Goal: Task Accomplishment & Management: Use online tool/utility

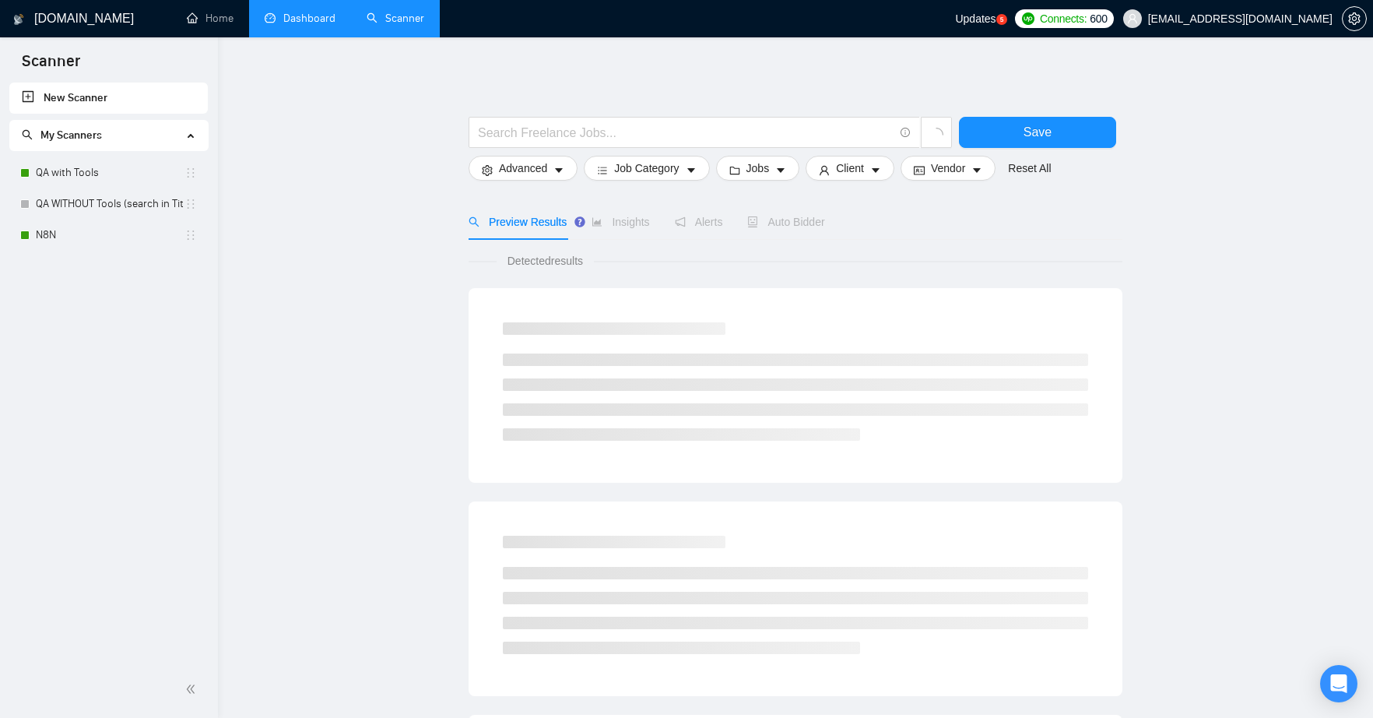
click at [286, 19] on link "Dashboard" at bounding box center [300, 18] width 71 height 13
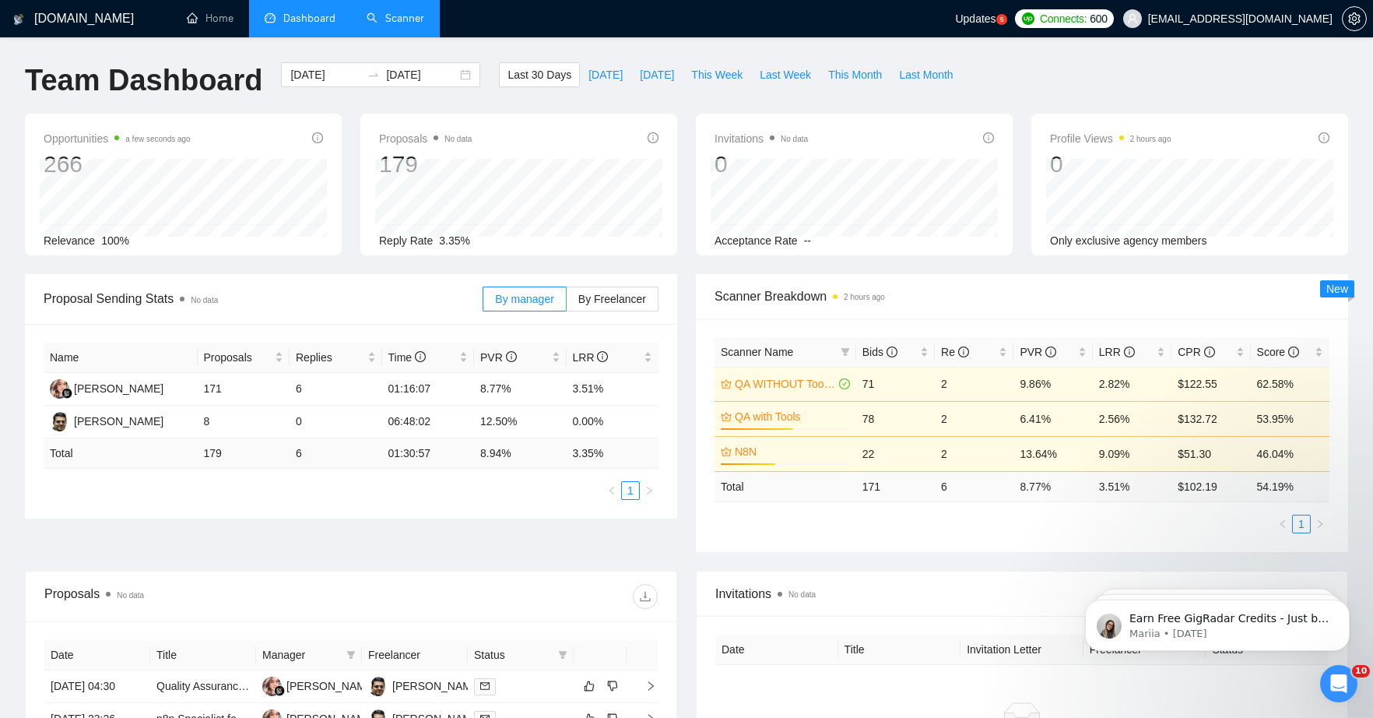
click at [396, 23] on link "Scanner" at bounding box center [396, 18] width 58 height 13
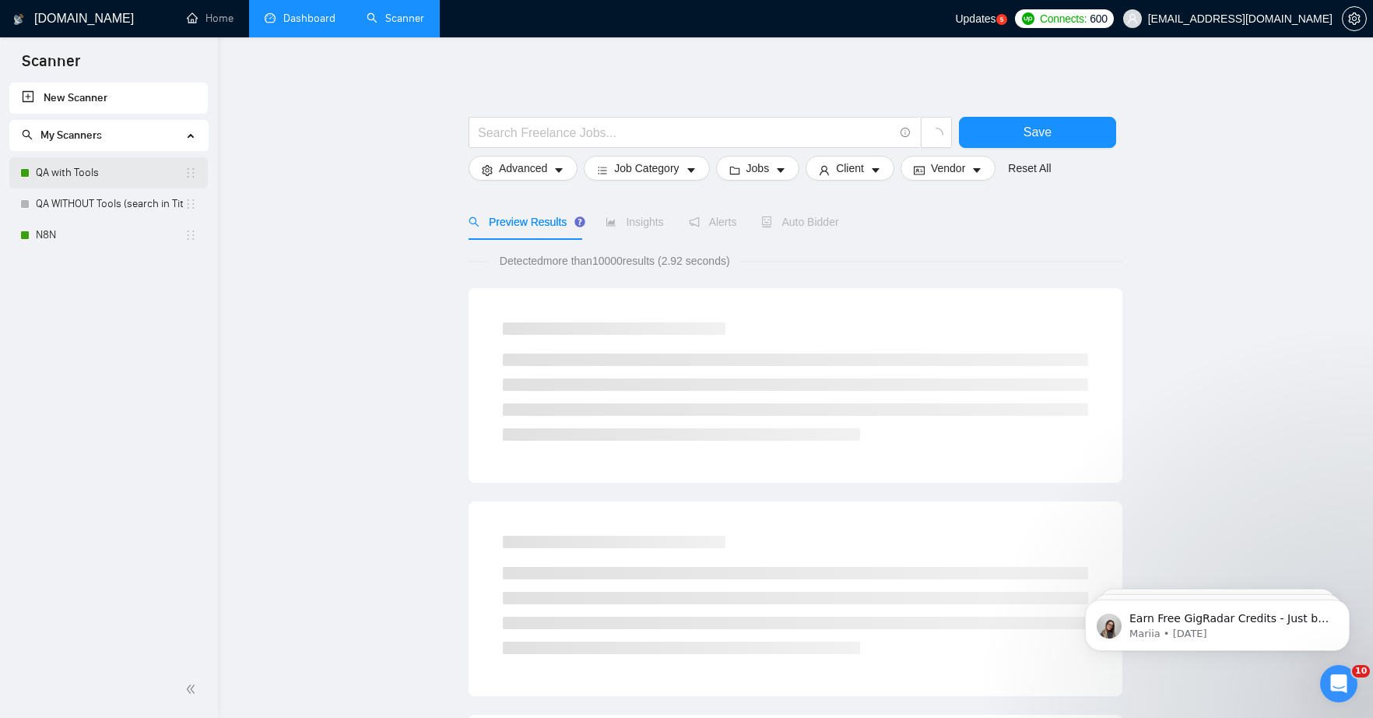
click at [70, 177] on link "QA with Tools" at bounding box center [110, 172] width 149 height 31
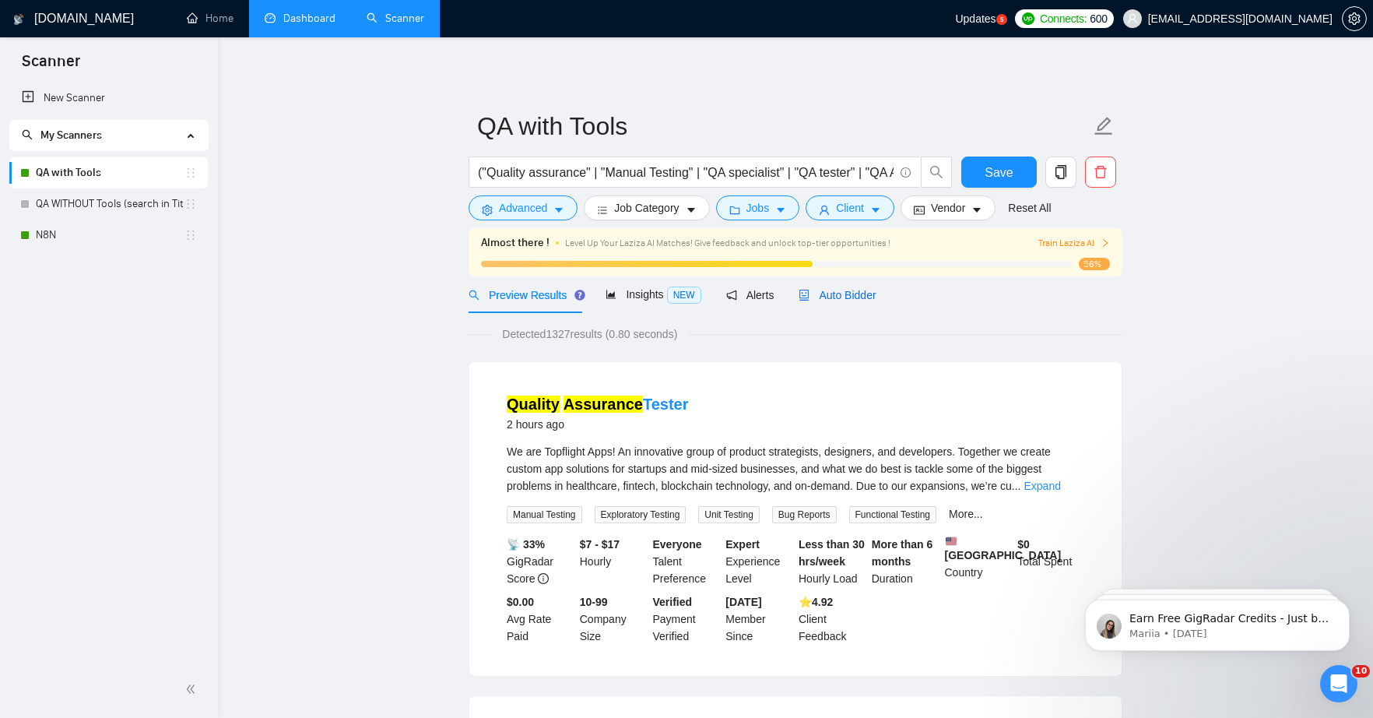
click at [864, 298] on span "Auto Bidder" at bounding box center [837, 295] width 77 height 12
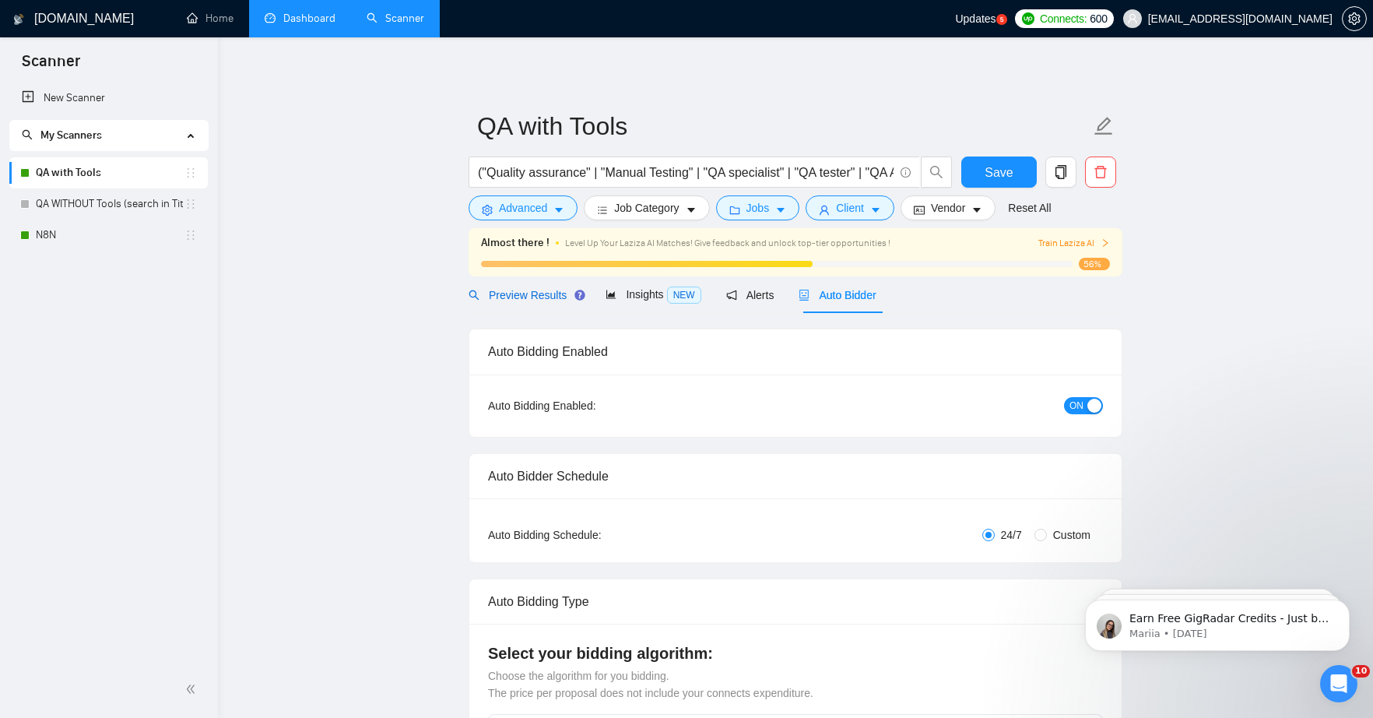
click at [509, 298] on span "Preview Results" at bounding box center [525, 295] width 112 height 12
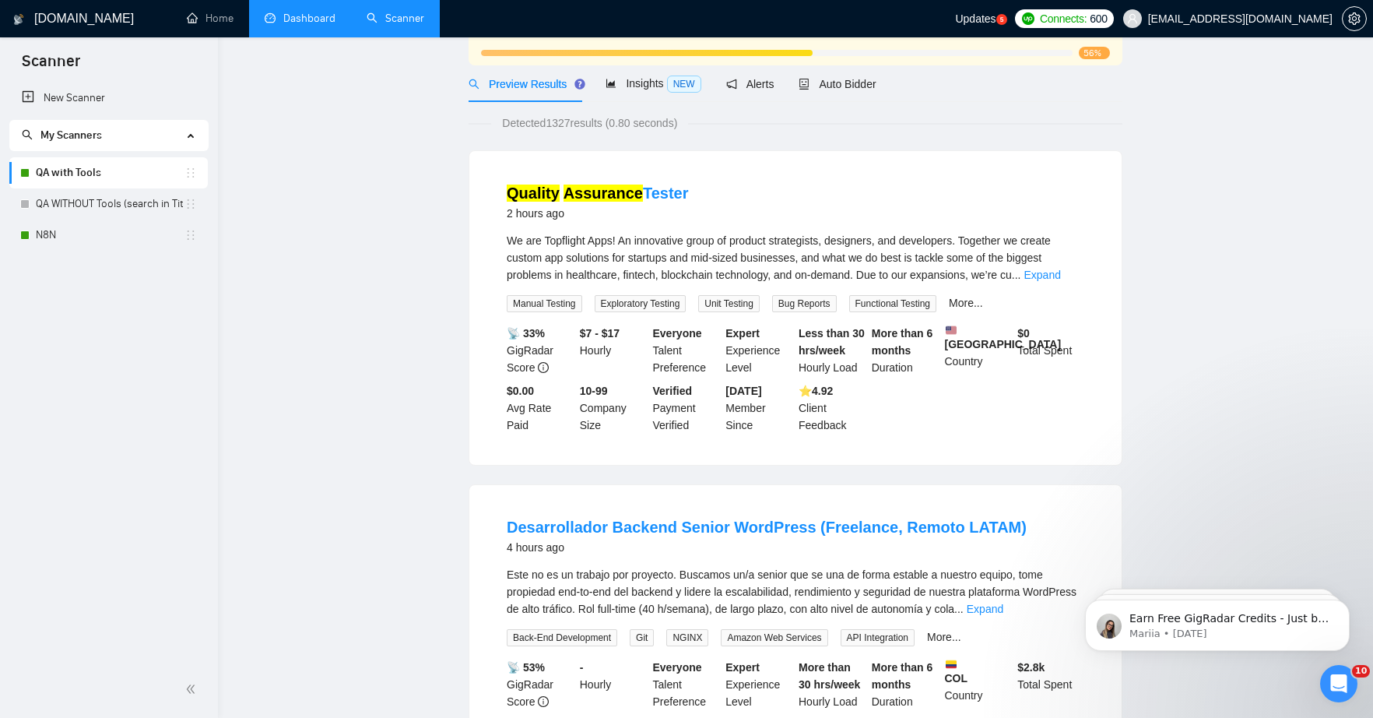
scroll to position [18, 0]
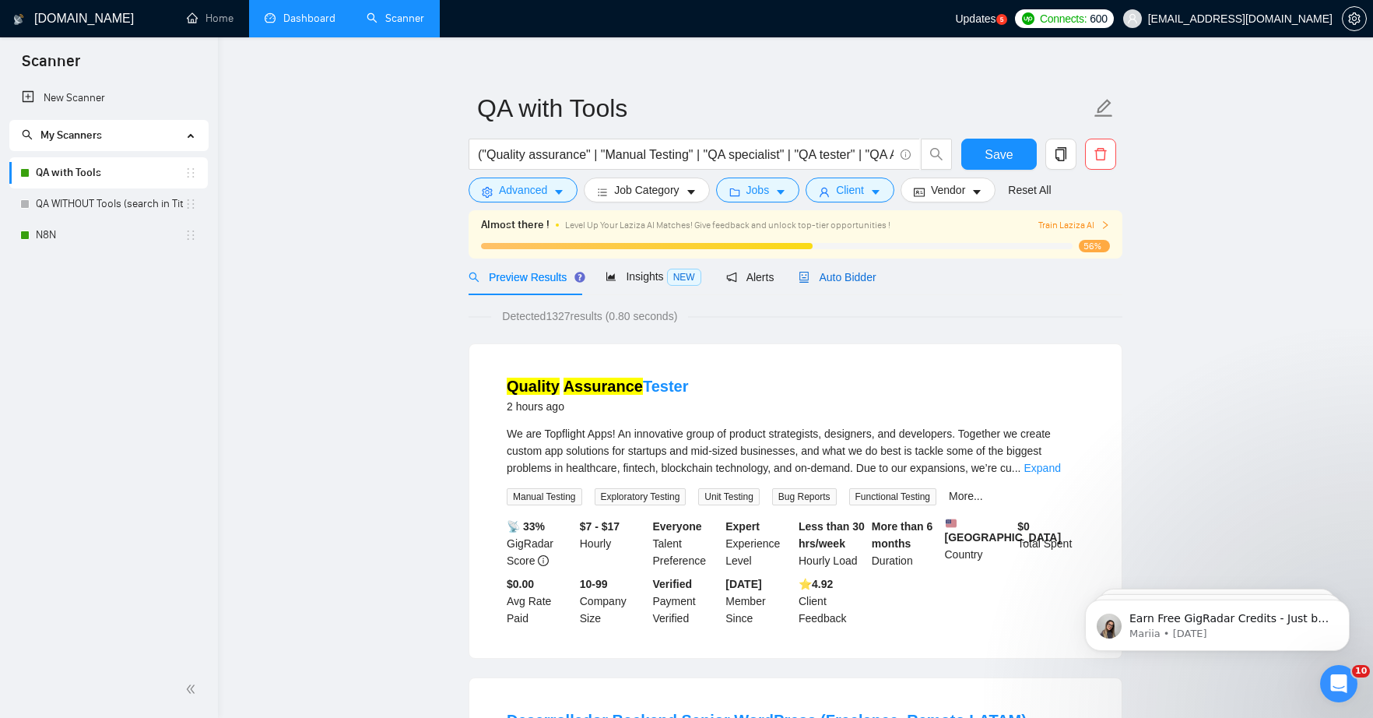
click at [831, 273] on span "Auto Bidder" at bounding box center [837, 277] width 77 height 12
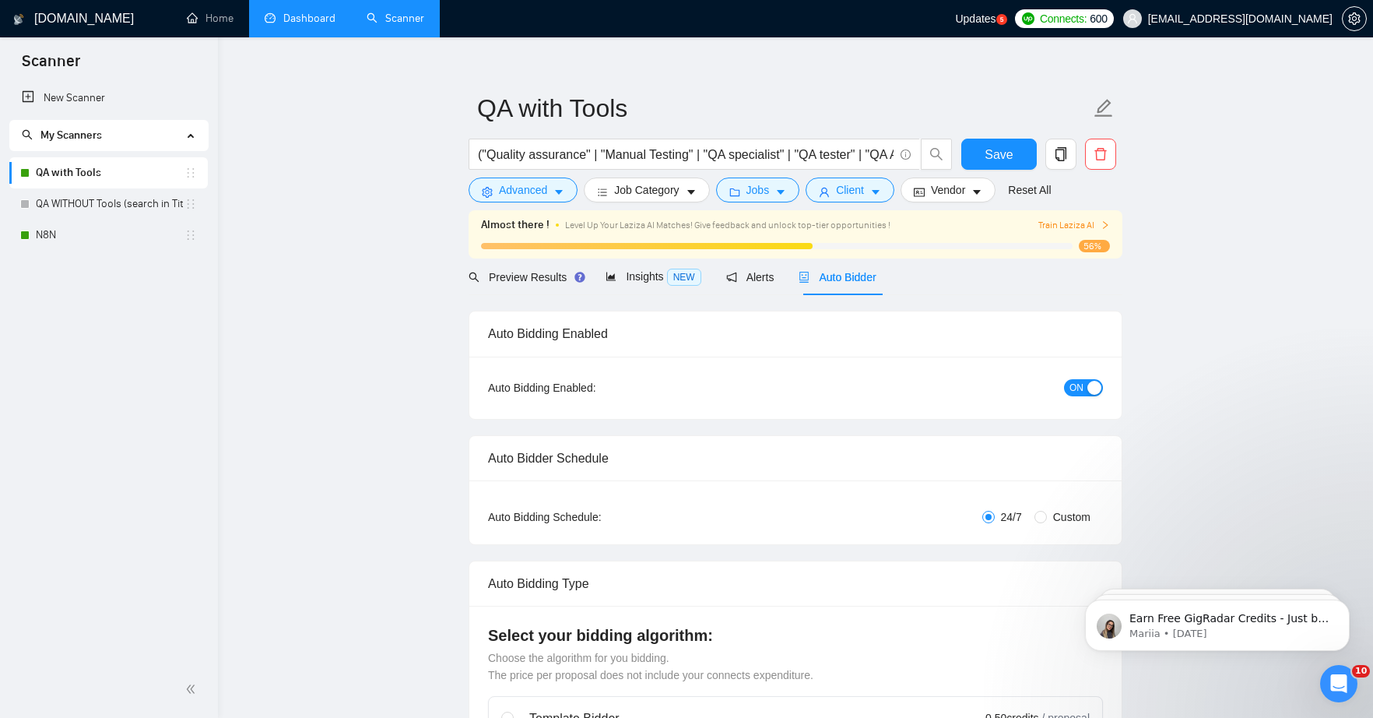
click at [1075, 392] on span "ON" at bounding box center [1077, 387] width 14 height 17
click at [1015, 163] on button "Save" at bounding box center [999, 154] width 76 height 31
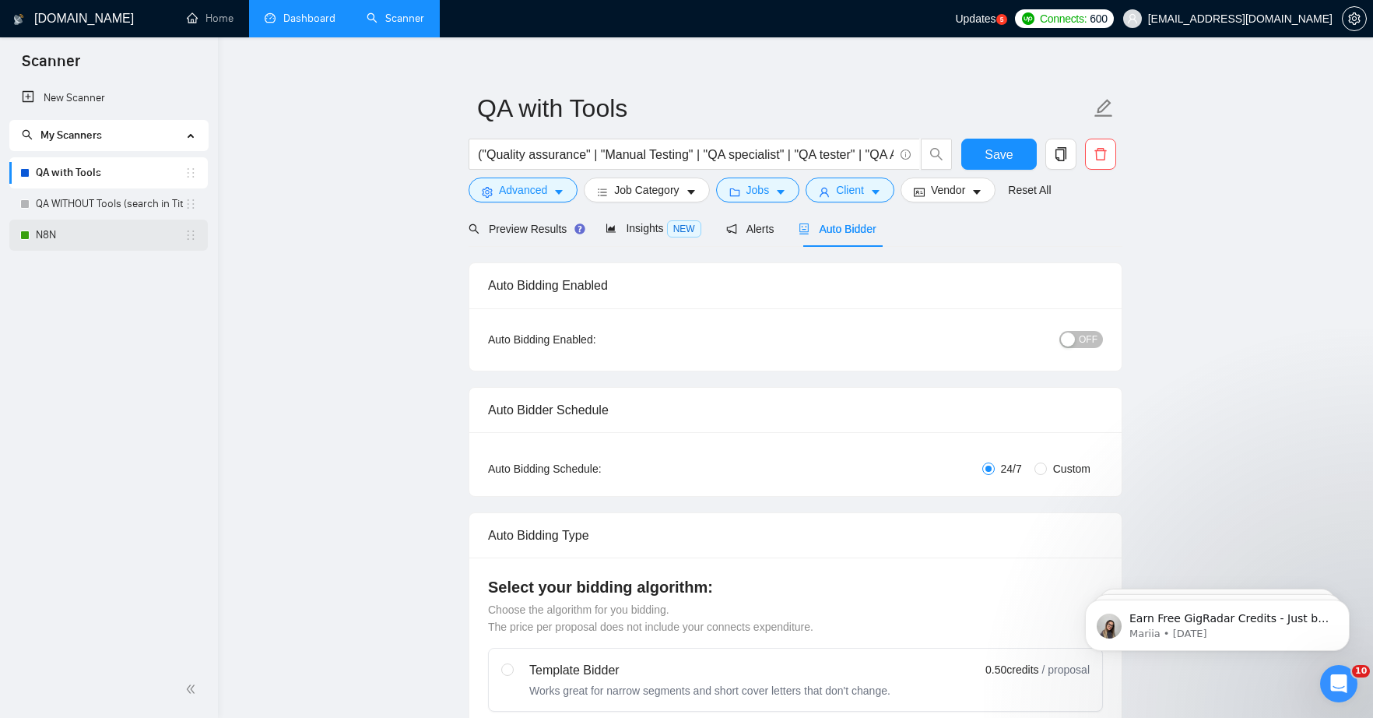
click at [64, 235] on link "N8N" at bounding box center [110, 235] width 149 height 31
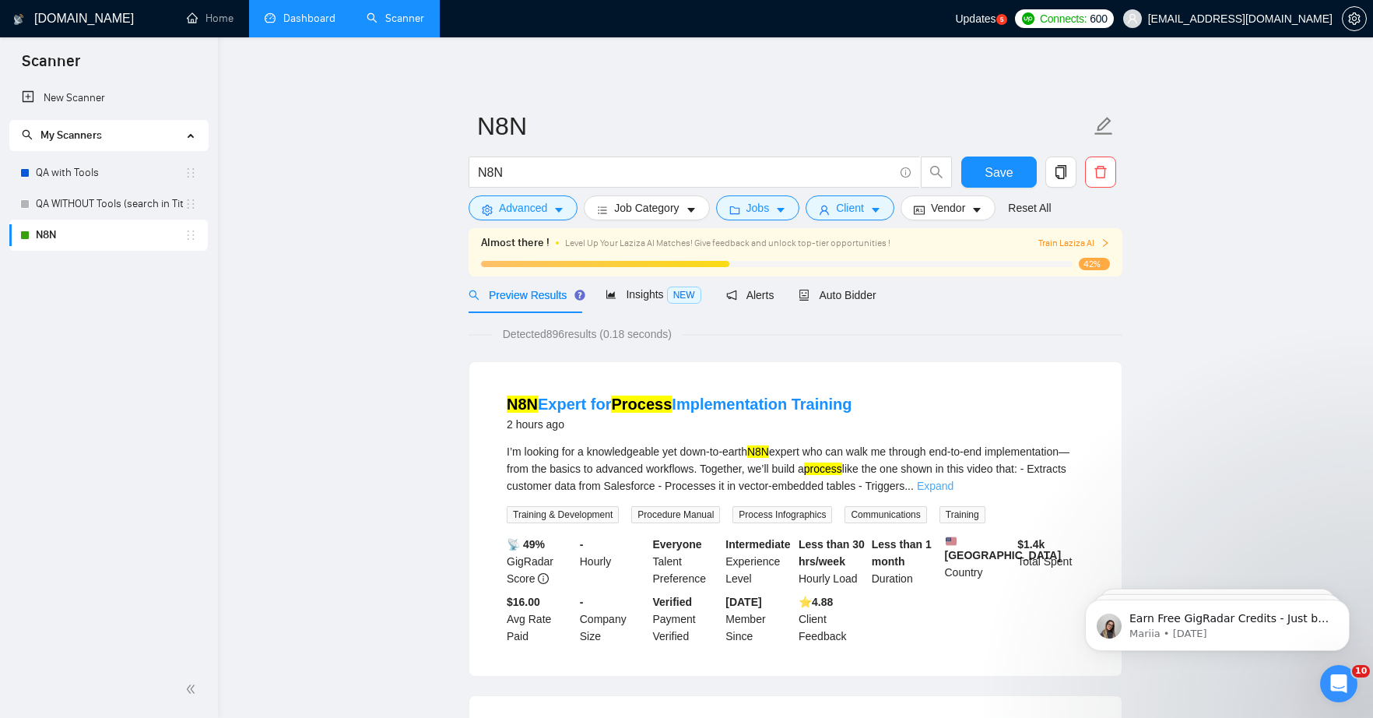
click at [954, 483] on link "Expand" at bounding box center [935, 486] width 37 height 12
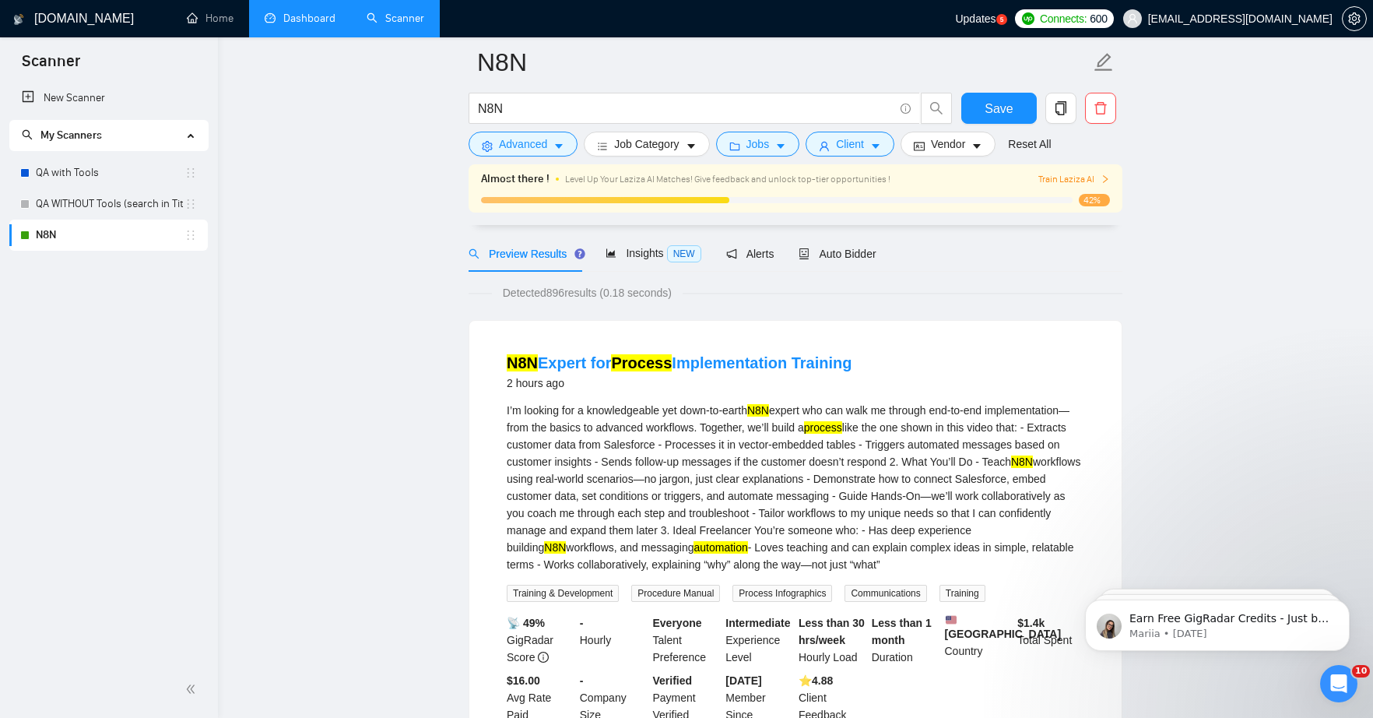
scroll to position [422, 0]
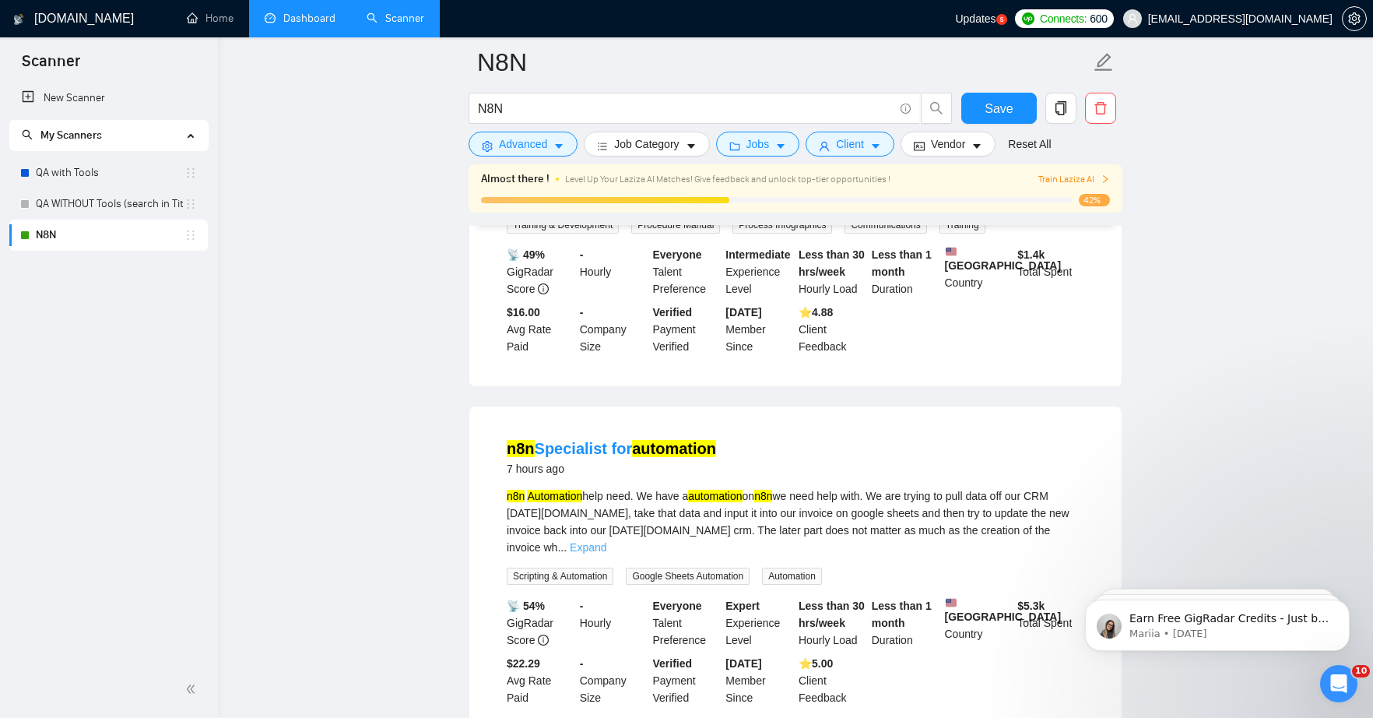
click at [606, 553] on link "Expand" at bounding box center [588, 547] width 37 height 12
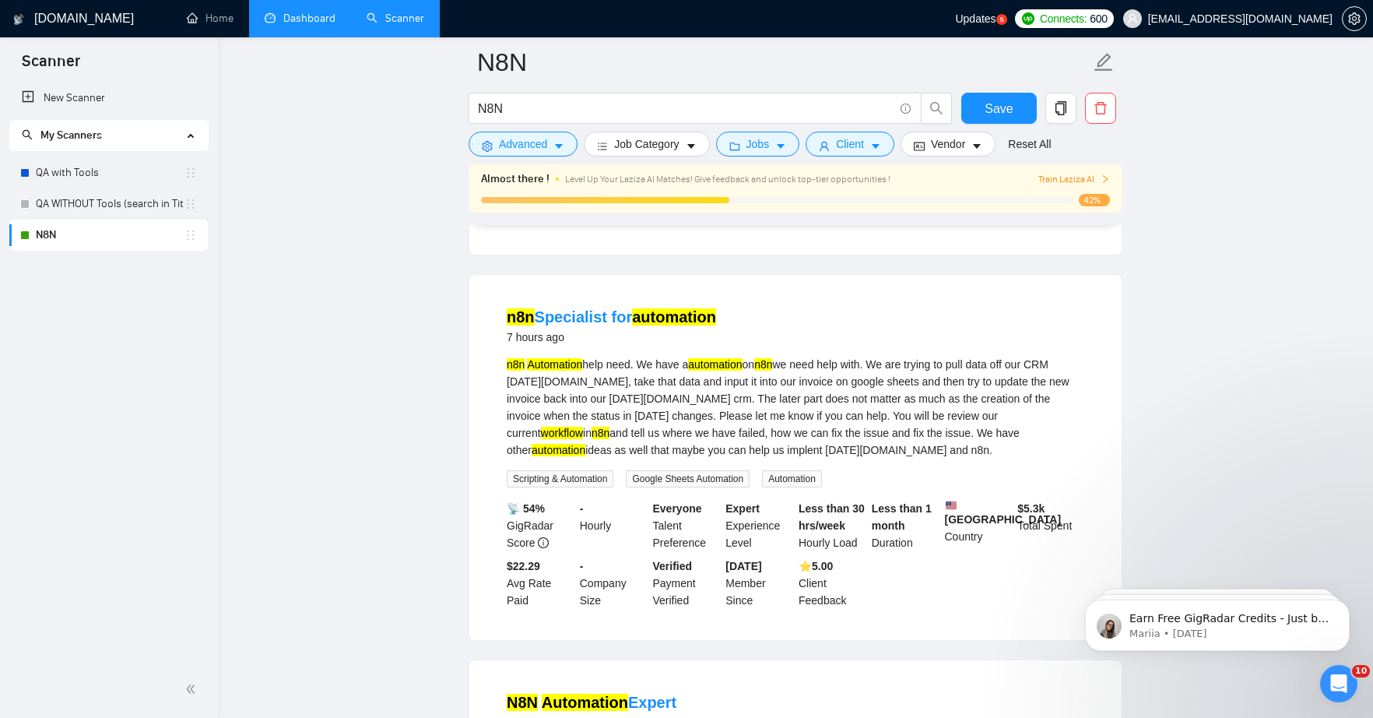
scroll to position [629, 0]
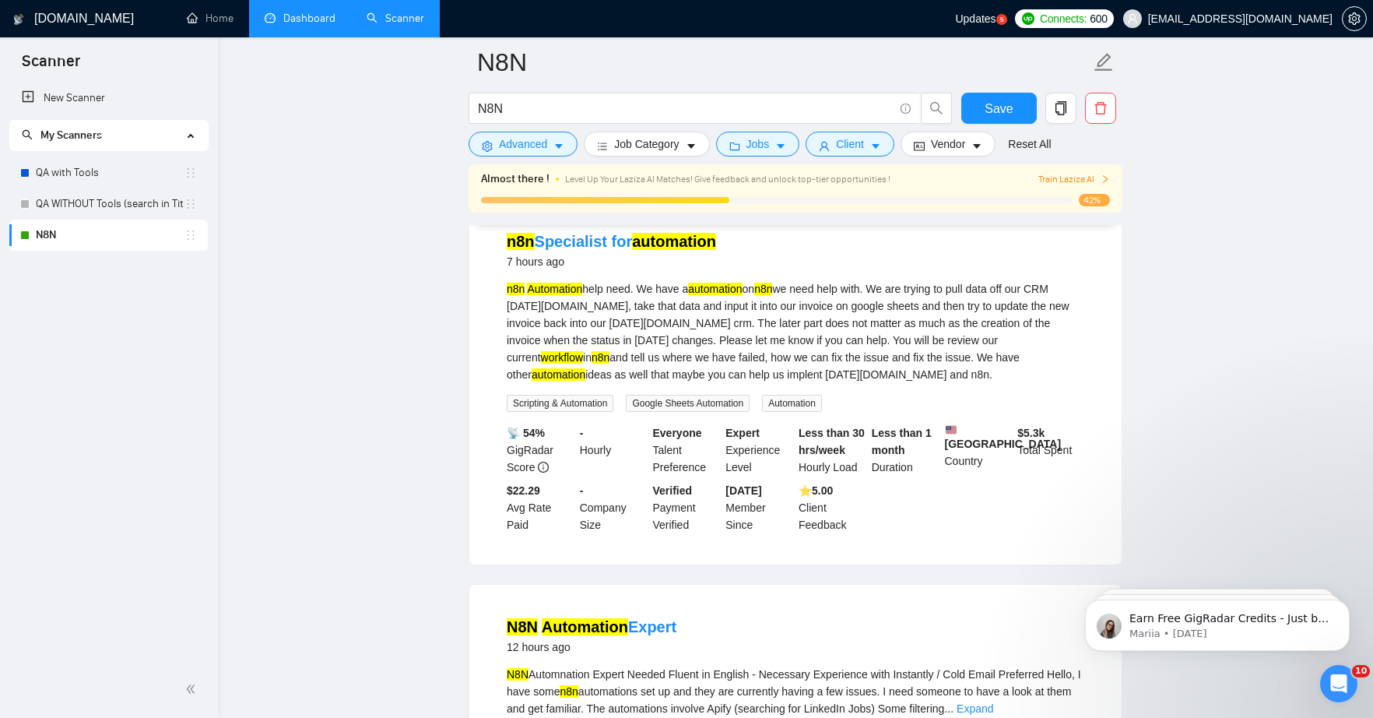
click at [307, 15] on link "Dashboard" at bounding box center [300, 18] width 71 height 13
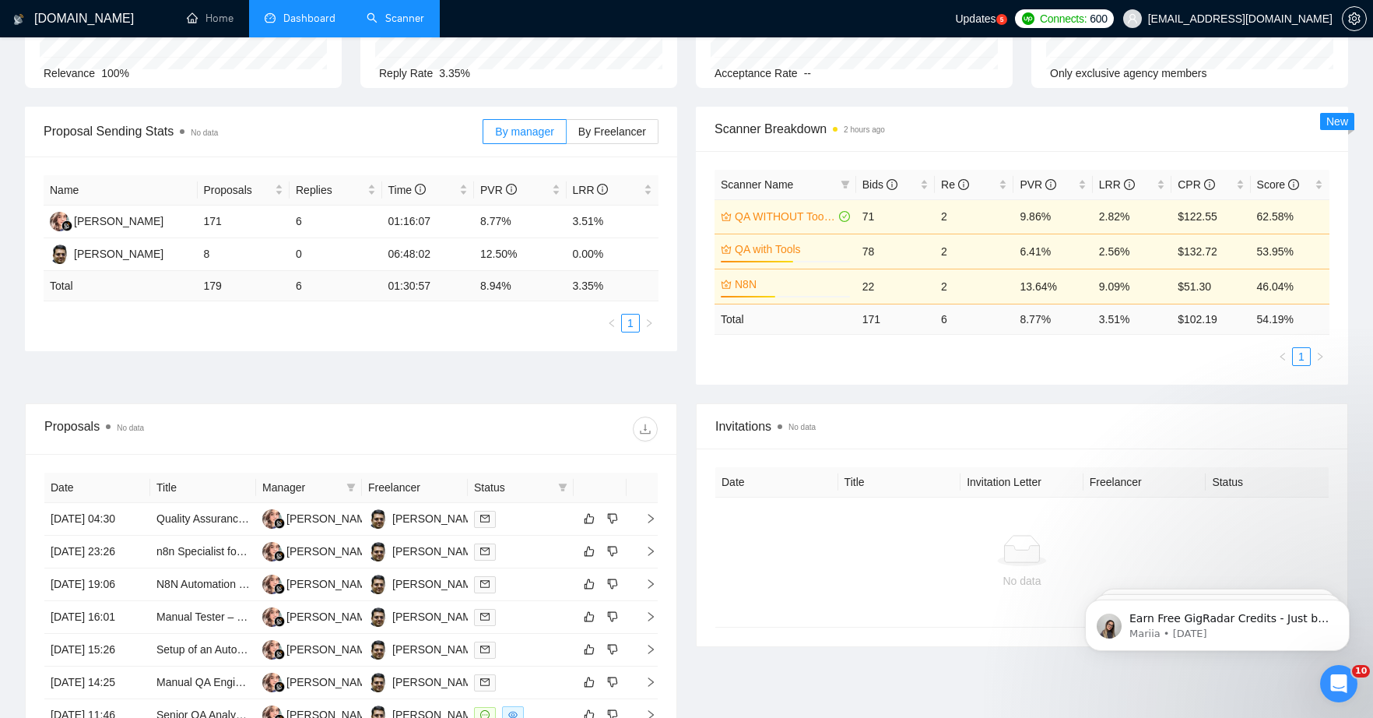
scroll to position [213, 0]
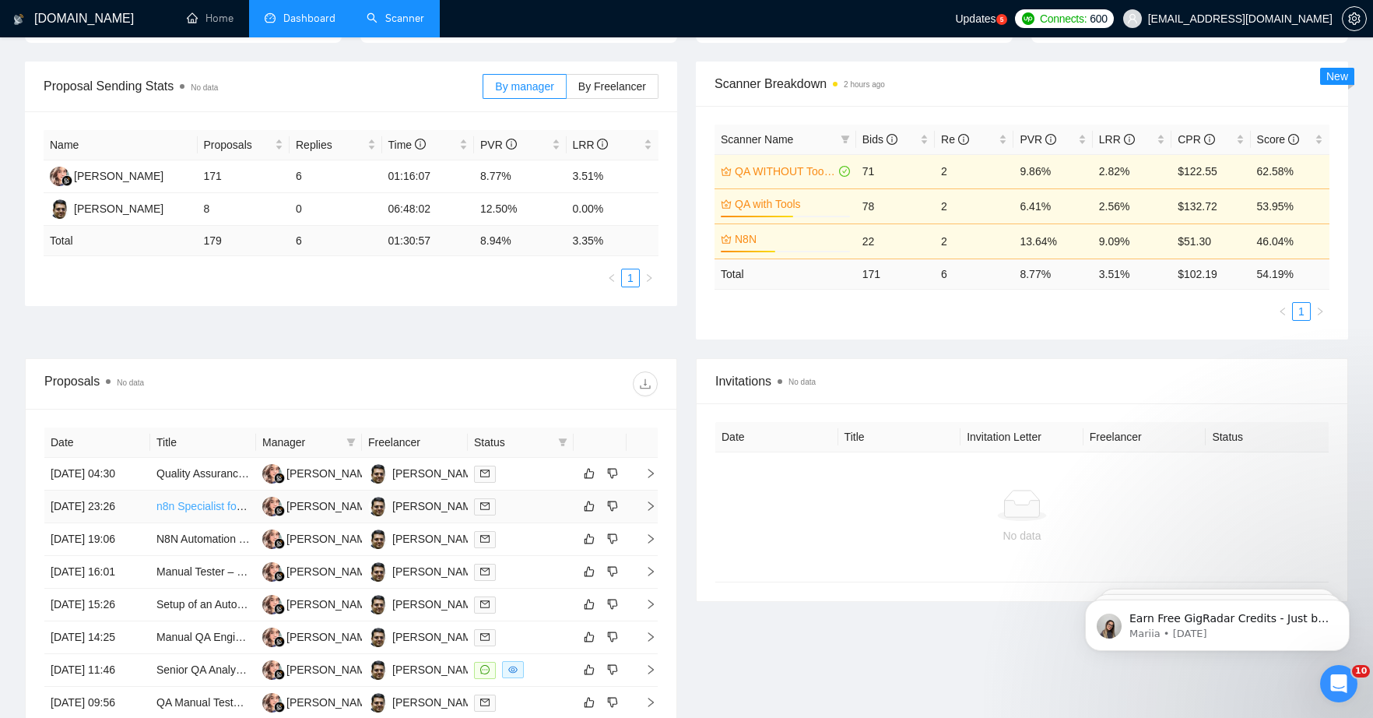
click at [208, 512] on link "n8n Specialist for automation" at bounding box center [226, 506] width 141 height 12
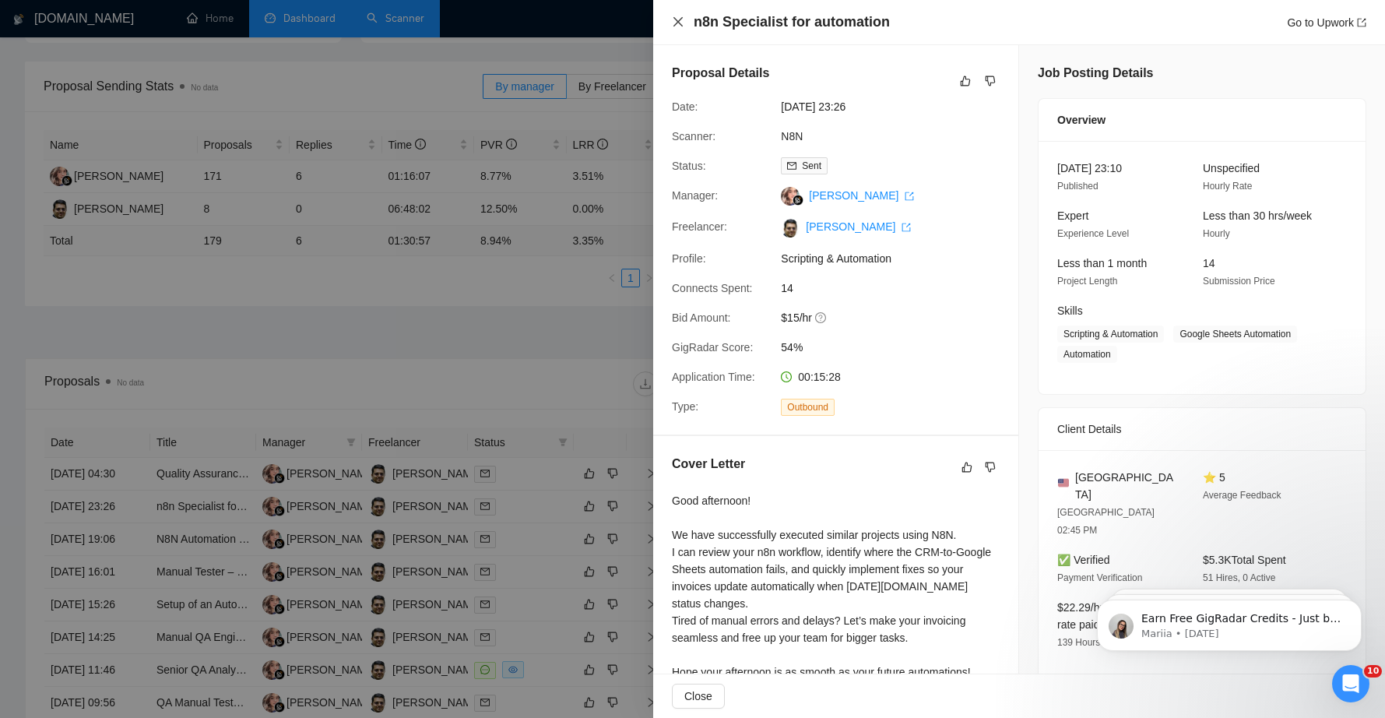
click at [680, 21] on icon "close" at bounding box center [678, 22] width 12 height 12
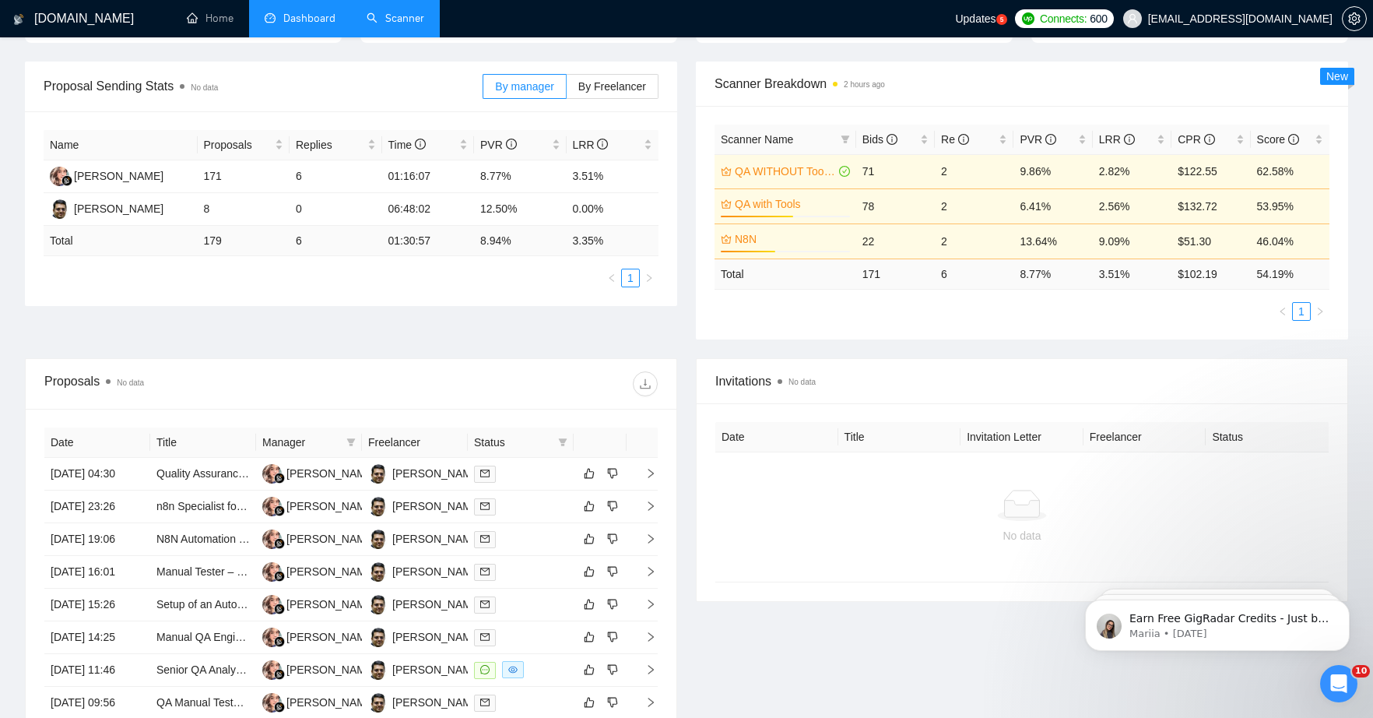
click at [392, 22] on link "Scanner" at bounding box center [396, 18] width 58 height 13
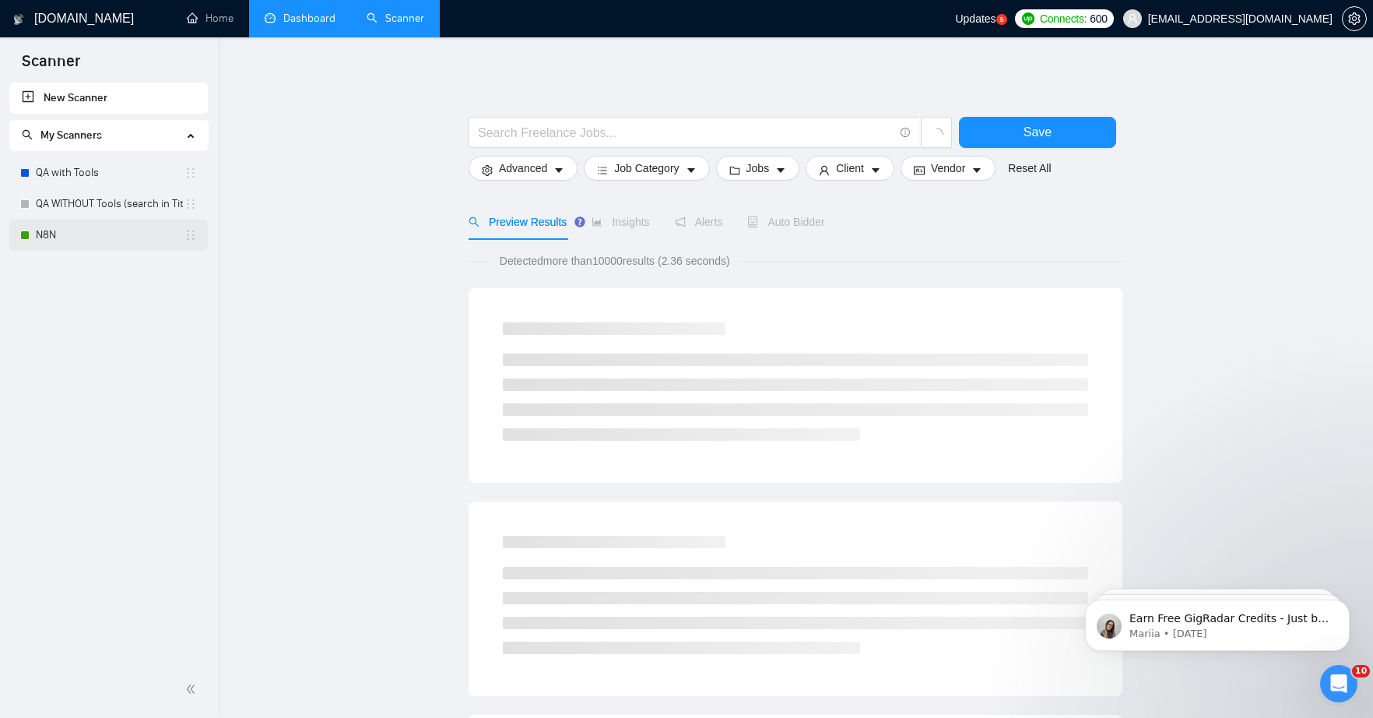
click at [47, 230] on link "N8N" at bounding box center [110, 235] width 149 height 31
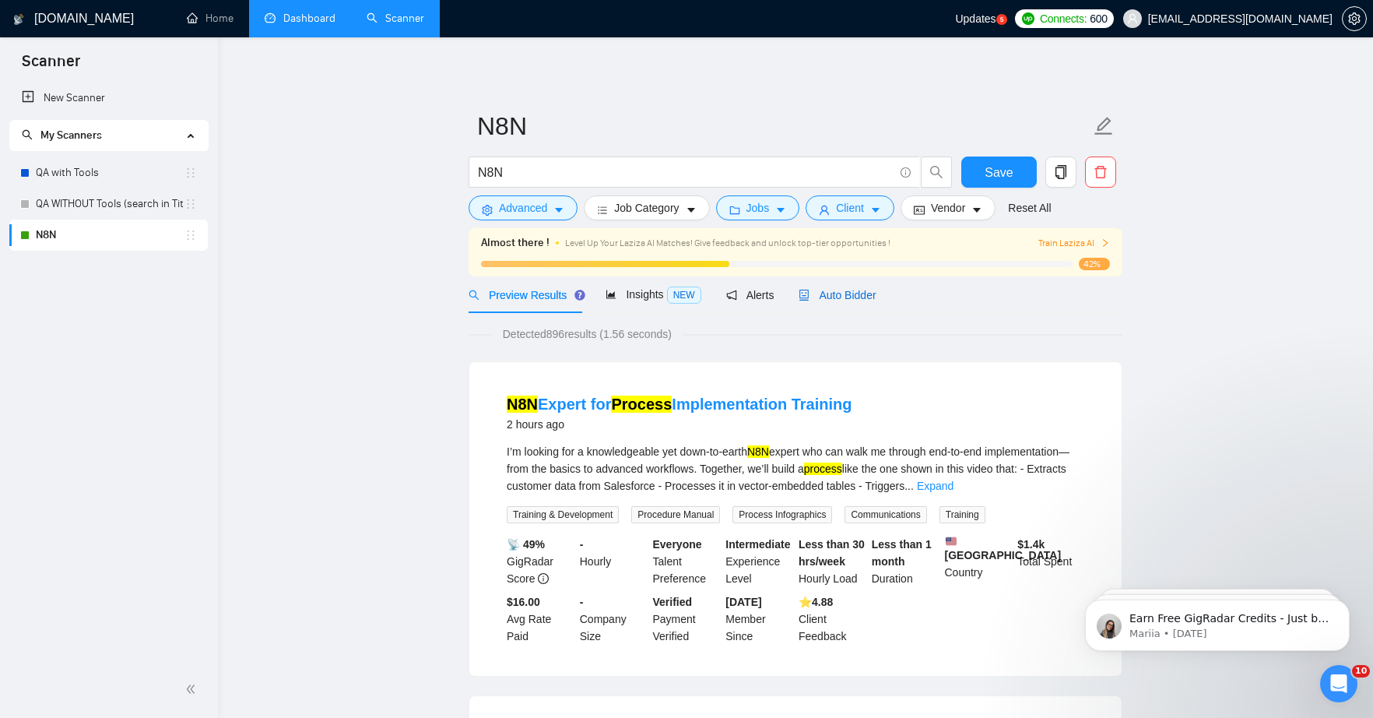
click at [845, 289] on span "Auto Bidder" at bounding box center [837, 295] width 77 height 12
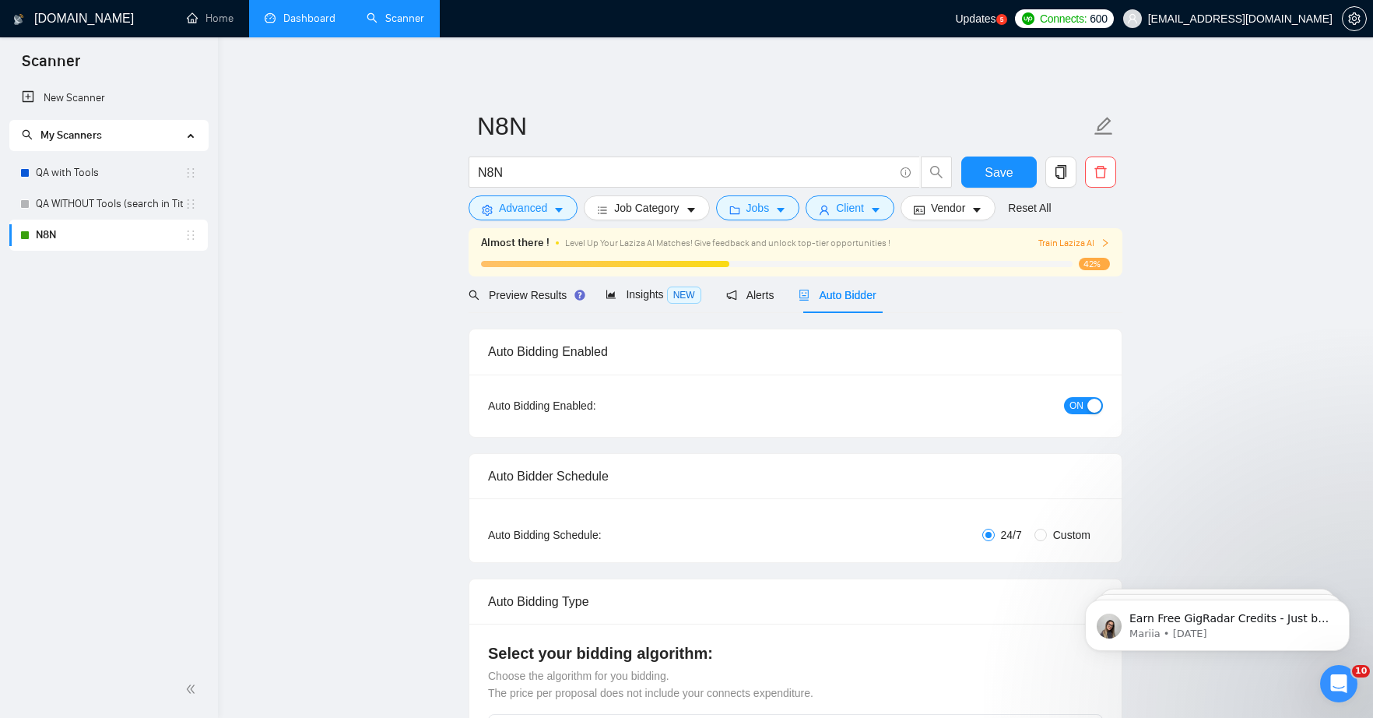
radio input "false"
radio input "true"
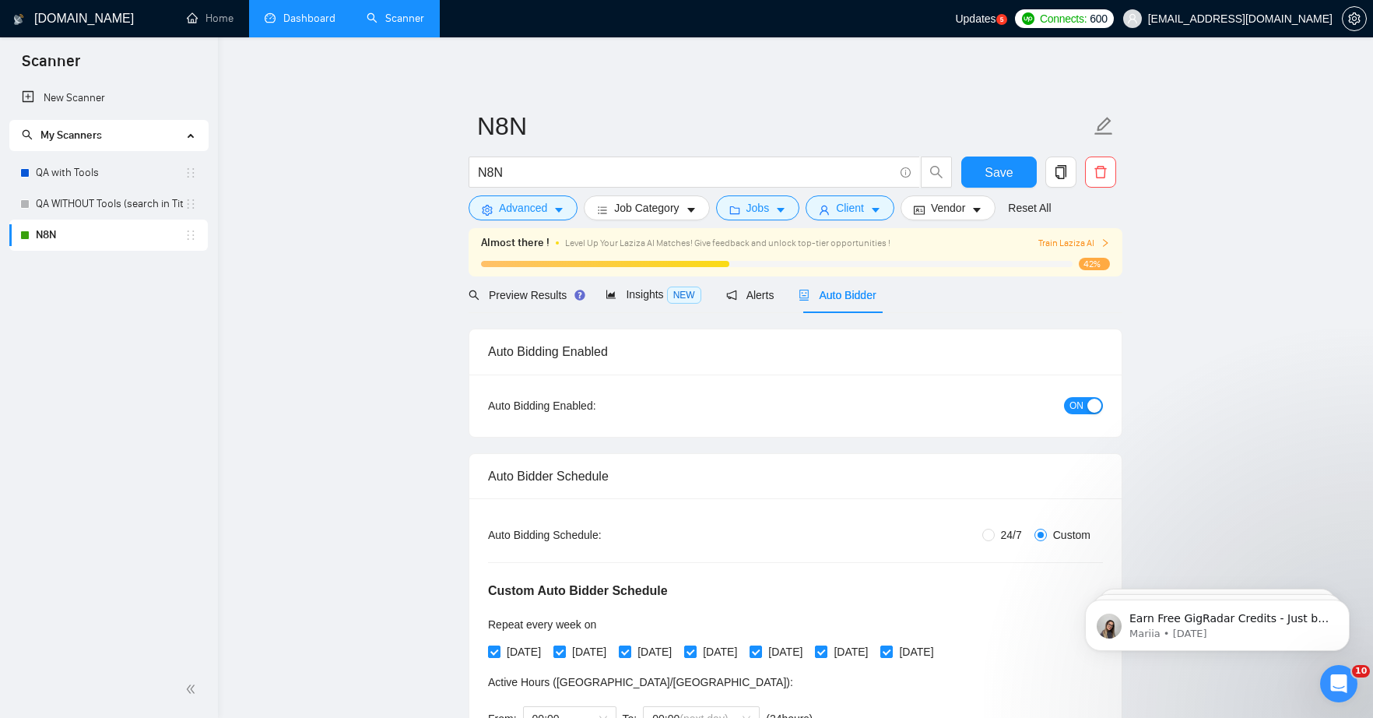
click at [1070, 406] on span "ON" at bounding box center [1077, 405] width 14 height 17
click at [1002, 171] on span "Save" at bounding box center [999, 172] width 28 height 19
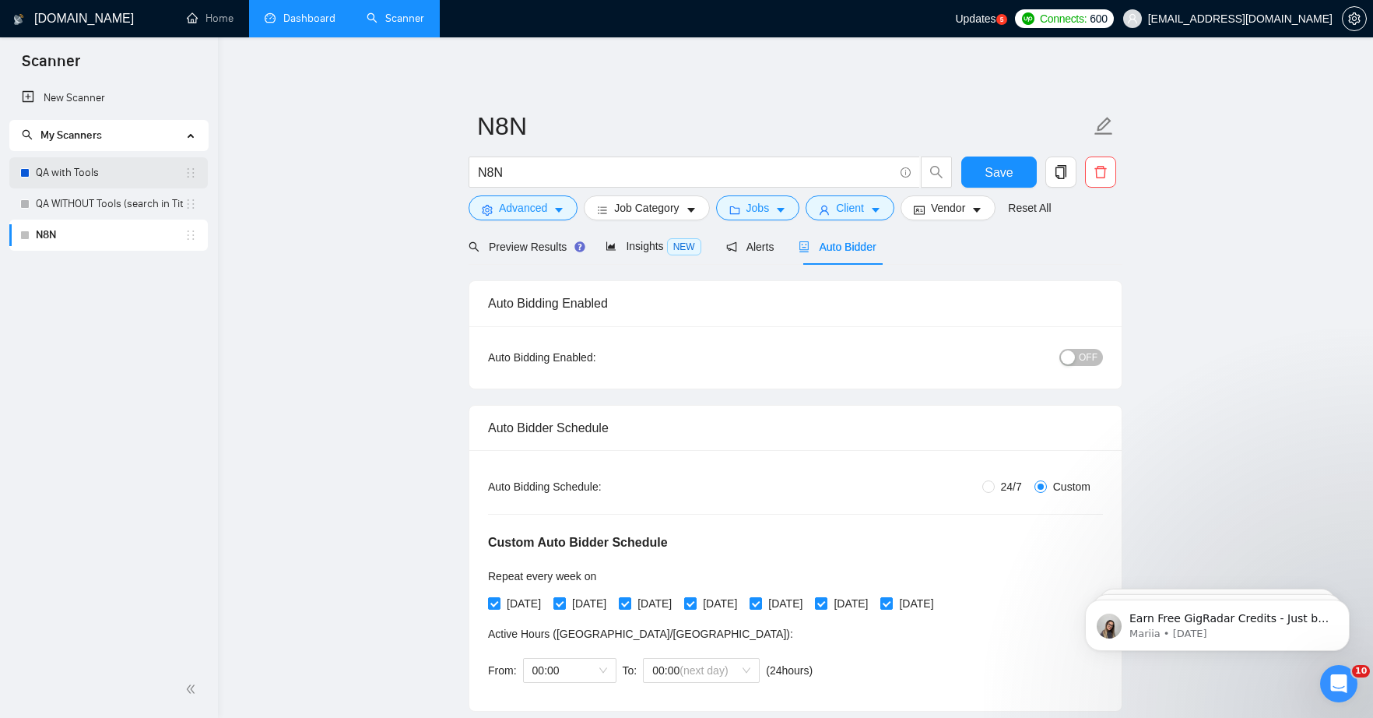
click at [76, 174] on link "QA with Tools" at bounding box center [110, 172] width 149 height 31
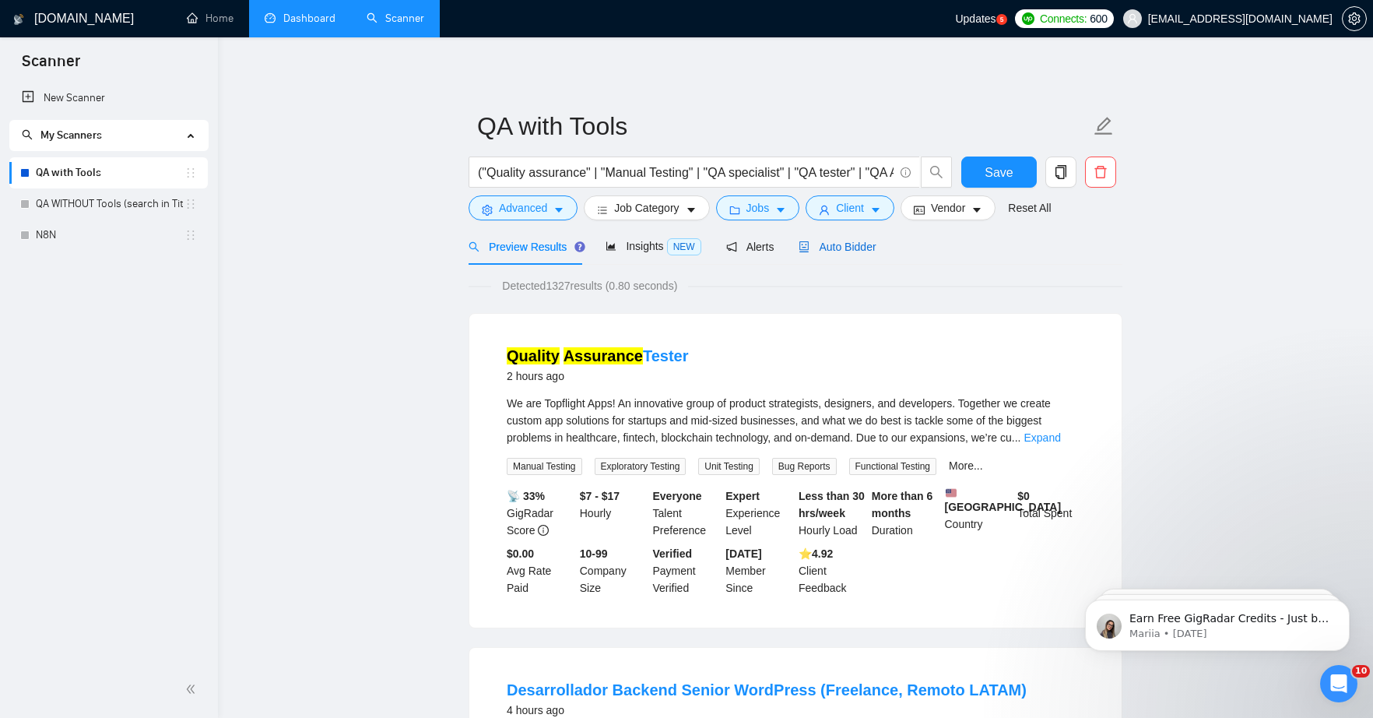
click at [854, 248] on span "Auto Bidder" at bounding box center [837, 247] width 77 height 12
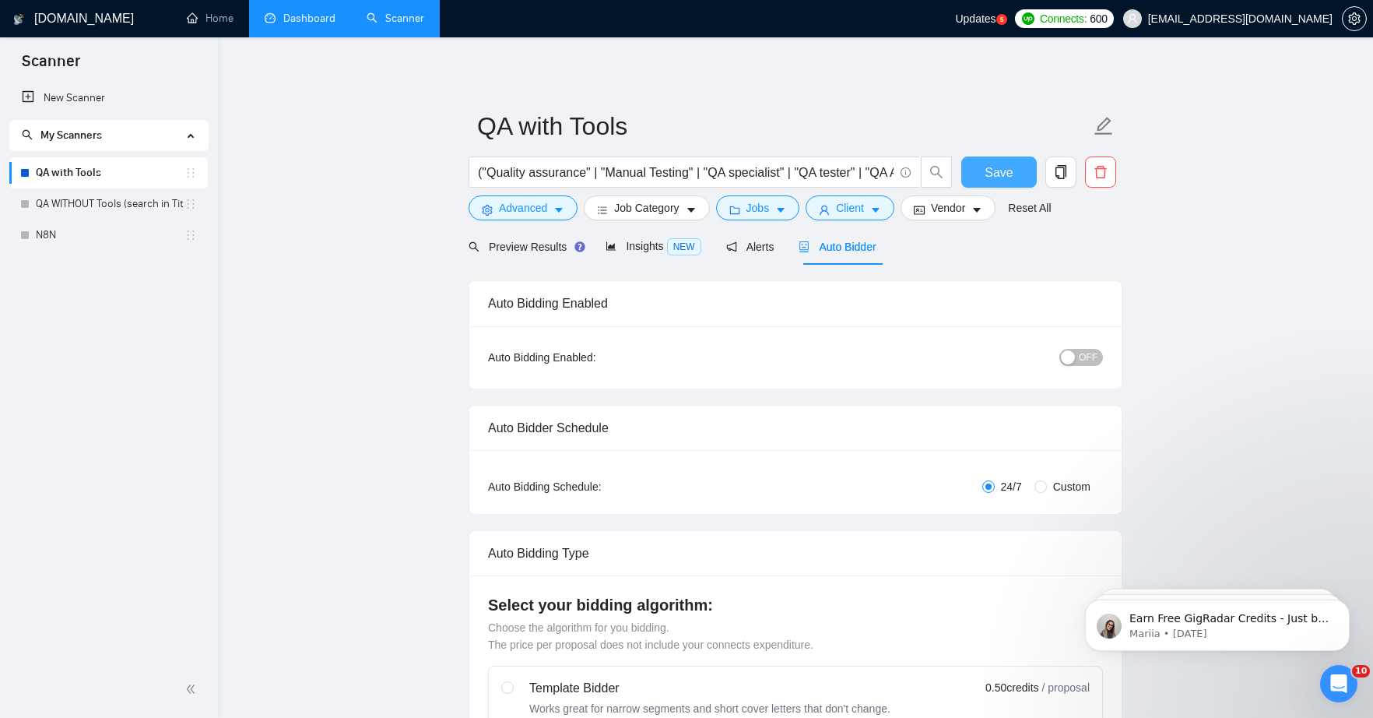
click at [992, 177] on span "Save" at bounding box center [999, 172] width 28 height 19
click at [117, 104] on link "New Scanner" at bounding box center [109, 98] width 174 height 31
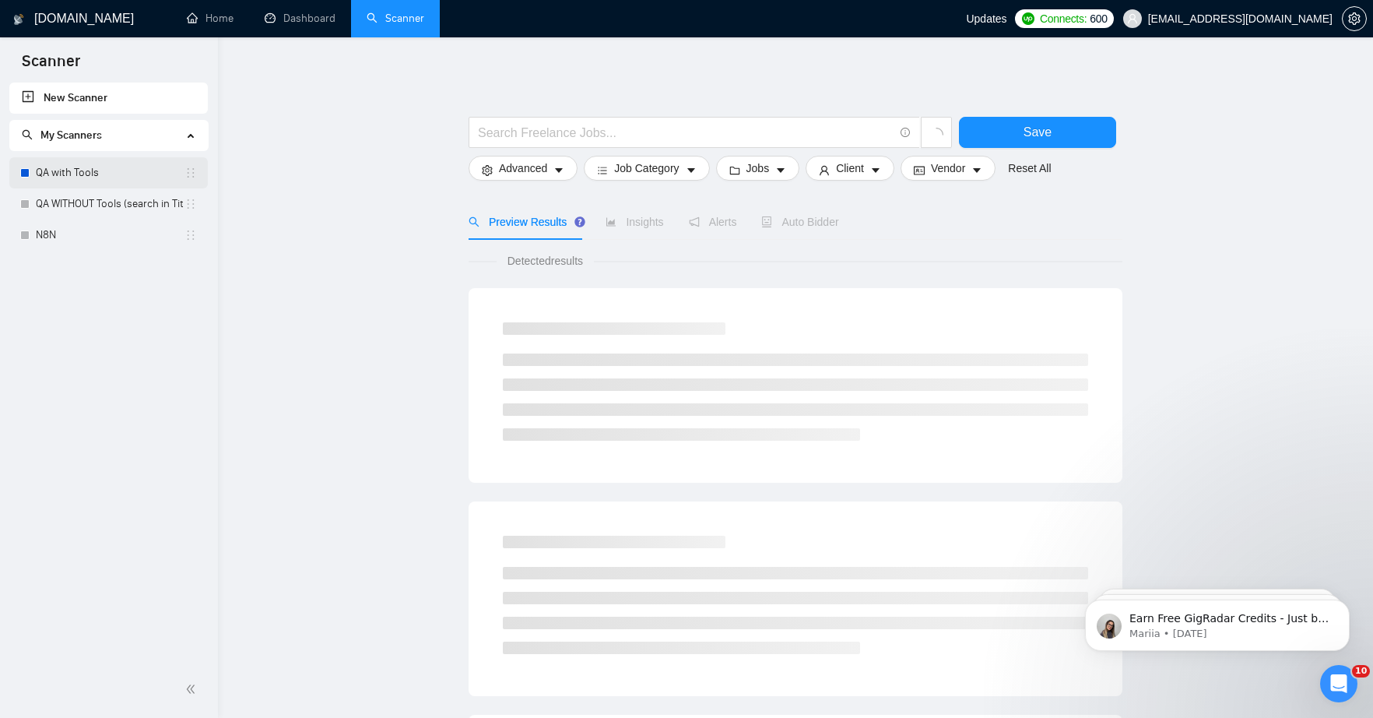
click at [98, 175] on link "QA with Tools" at bounding box center [110, 172] width 149 height 31
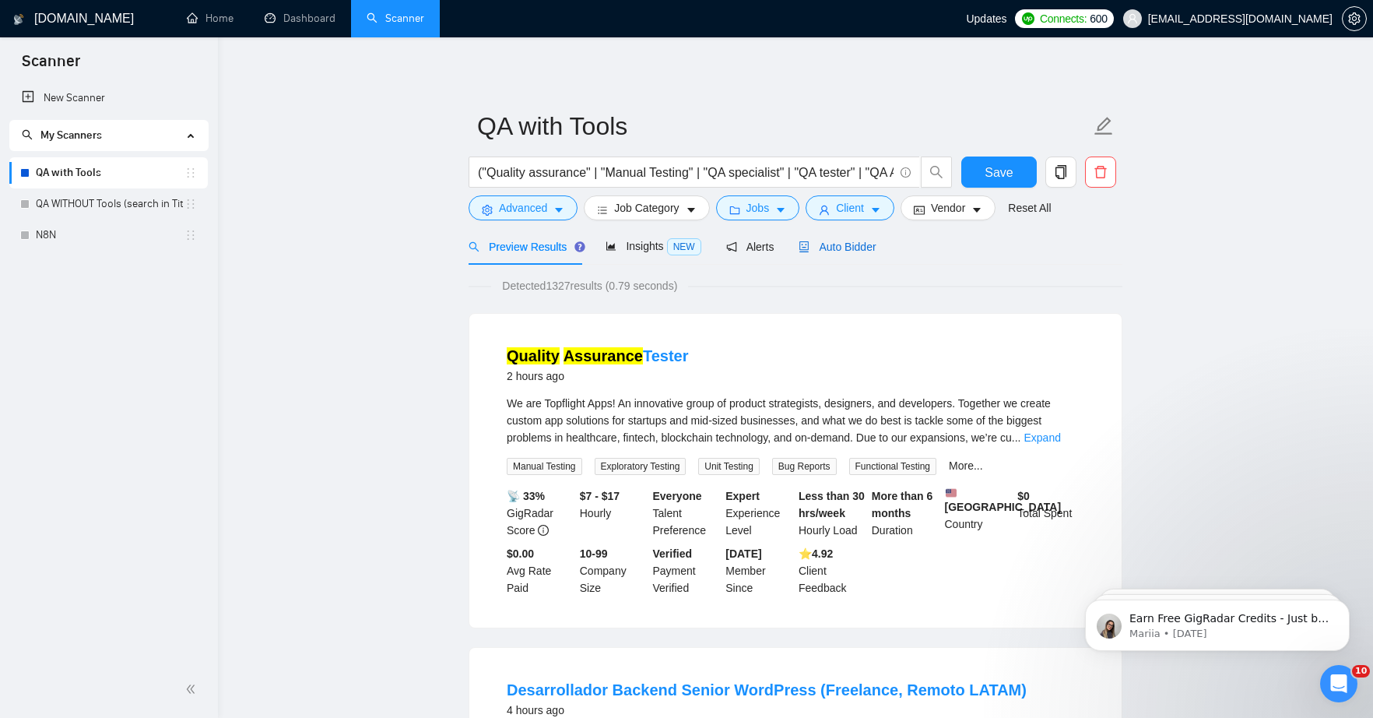
click at [850, 248] on span "Auto Bidder" at bounding box center [837, 247] width 77 height 12
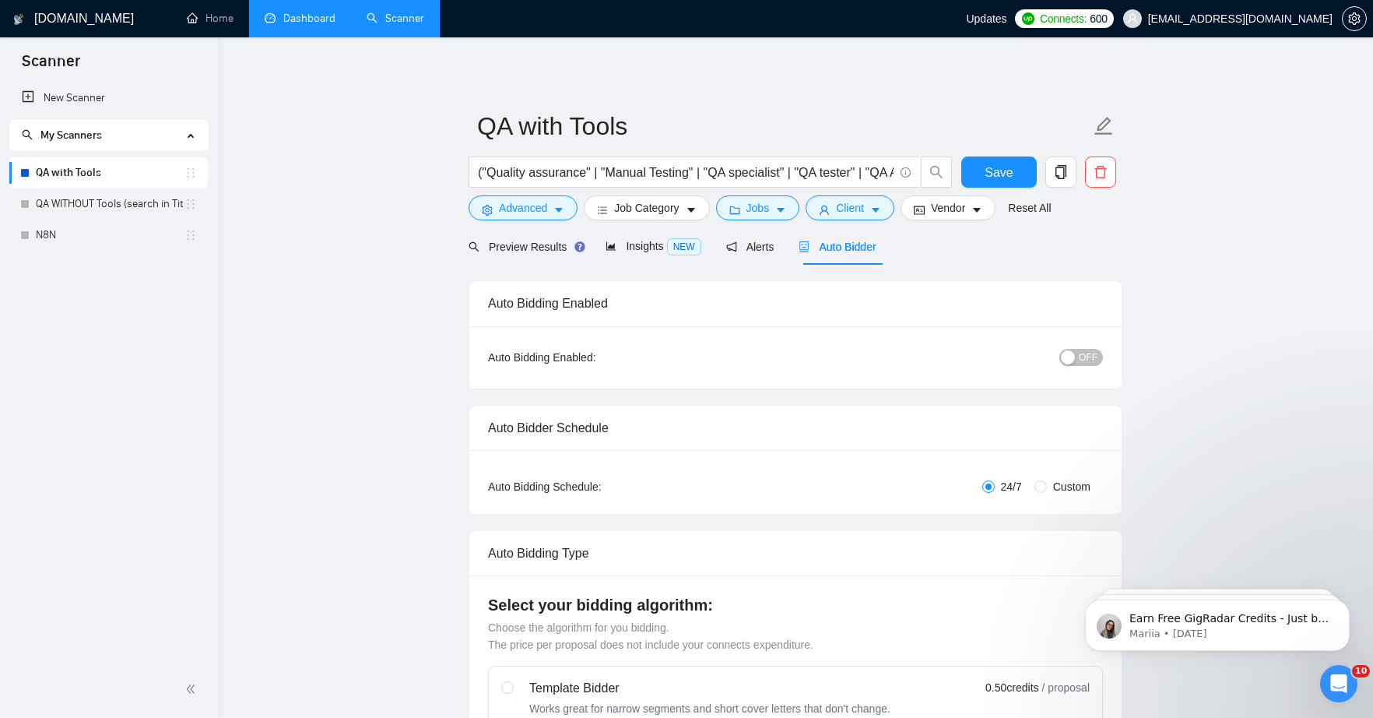
click at [290, 14] on link "Dashboard" at bounding box center [300, 18] width 71 height 13
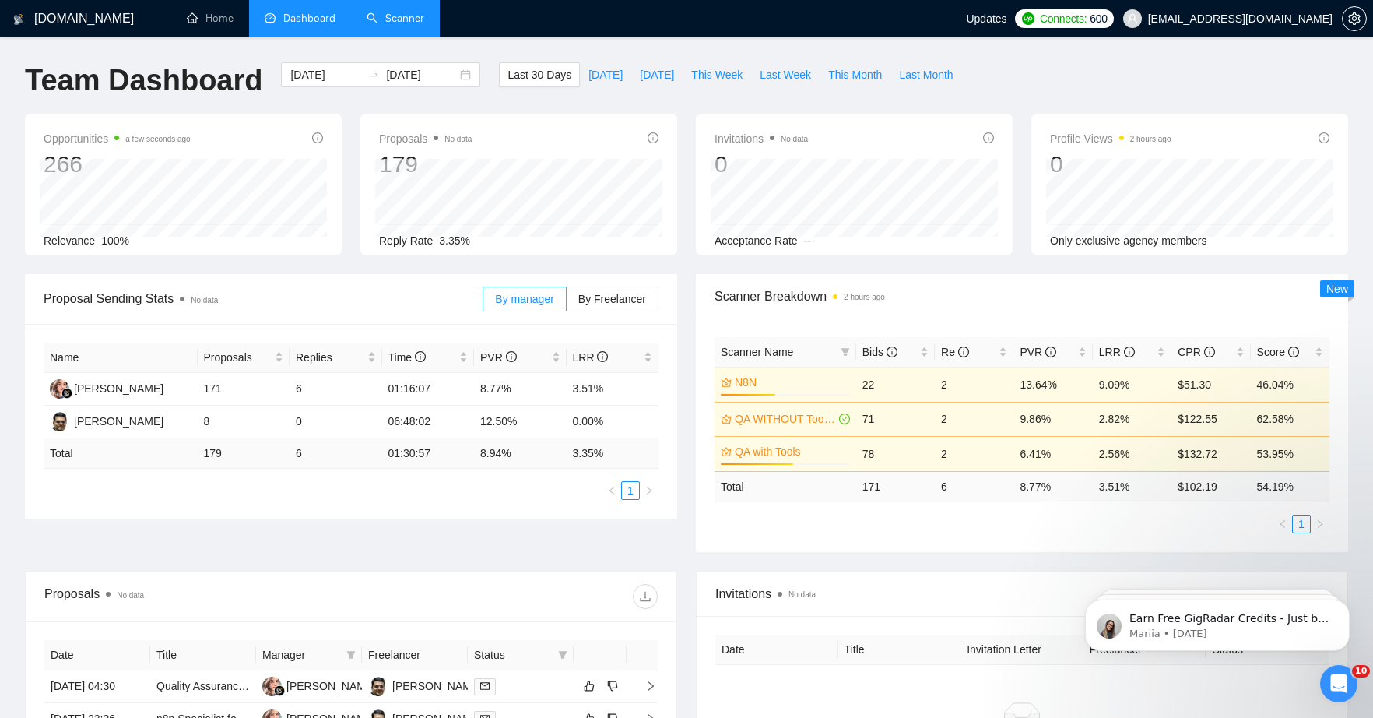
click at [410, 25] on link "Scanner" at bounding box center [396, 18] width 58 height 13
